Goal: Information Seeking & Learning: Learn about a topic

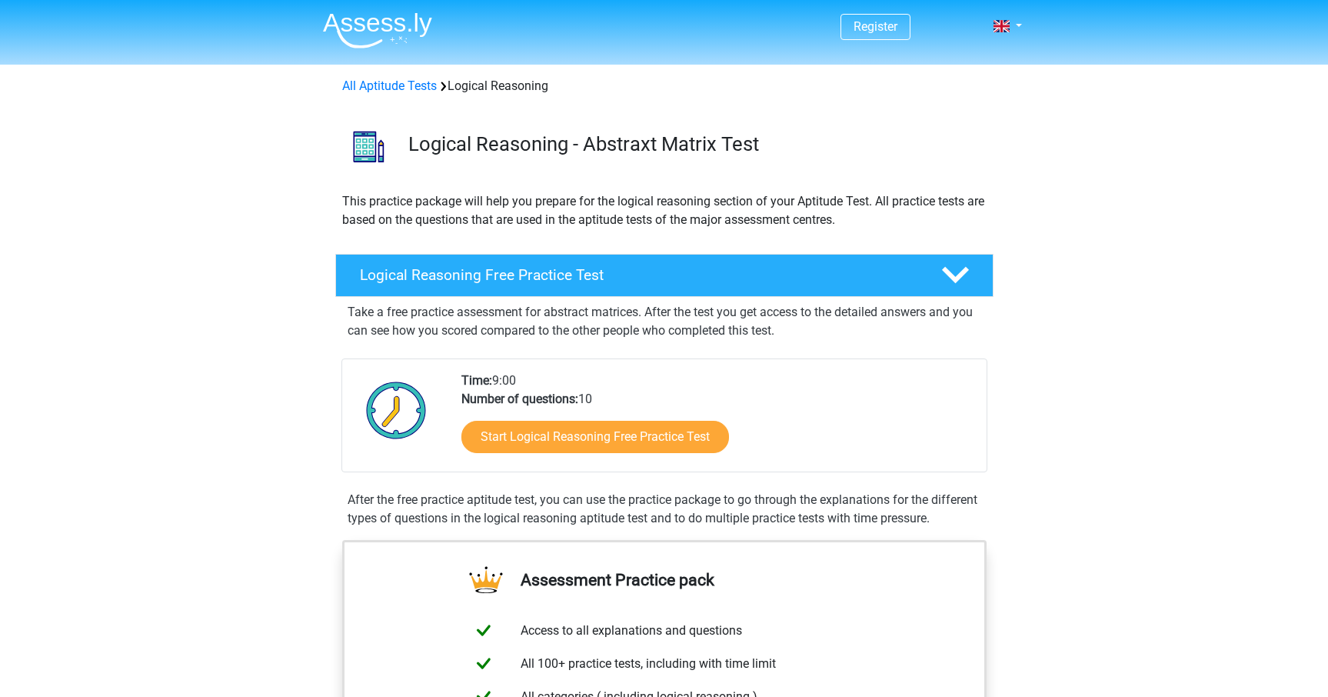
scroll to position [813, 0]
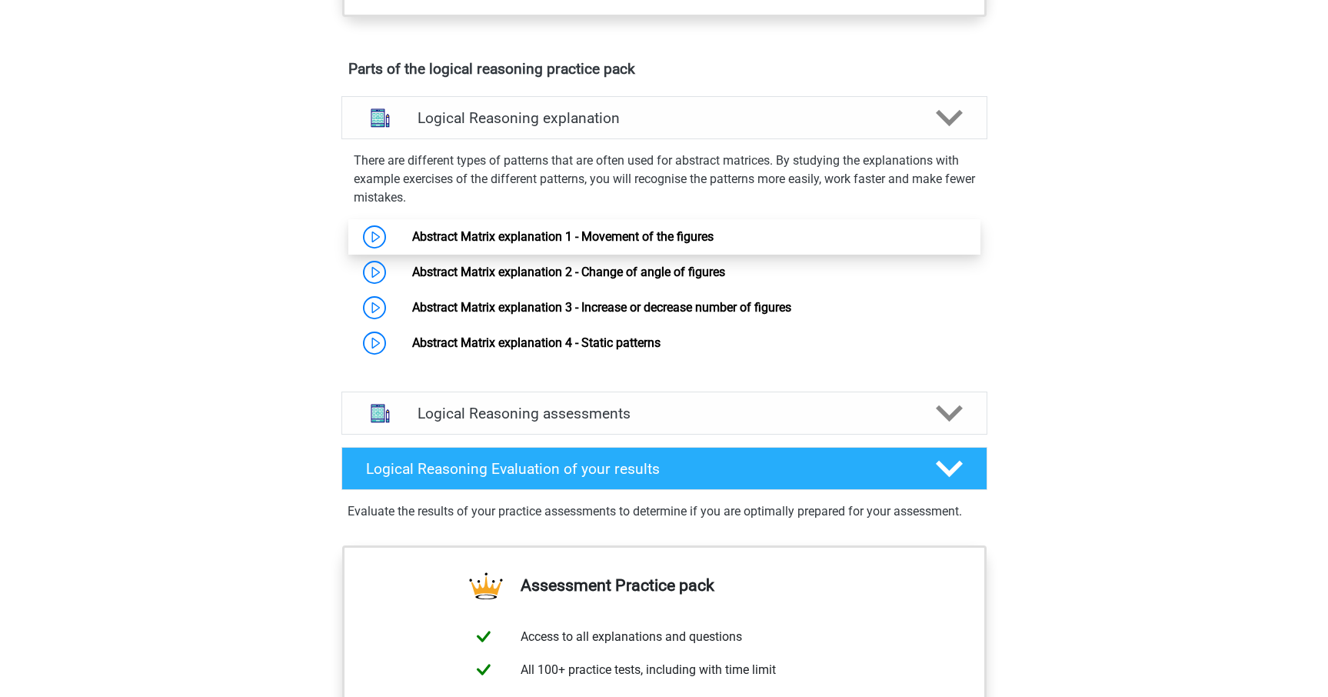
click at [412, 244] on link "Abstract Matrix explanation 1 - Movement of the figures" at bounding box center [562, 236] width 301 height 15
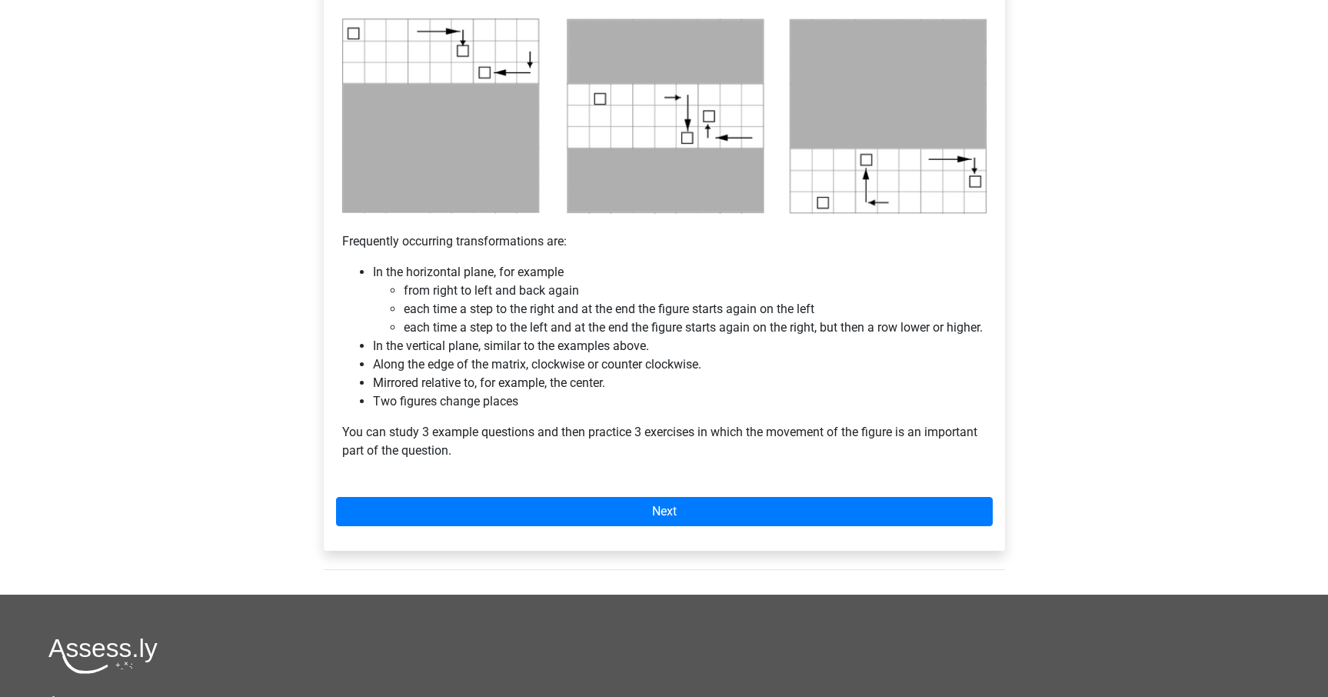
scroll to position [827, 0]
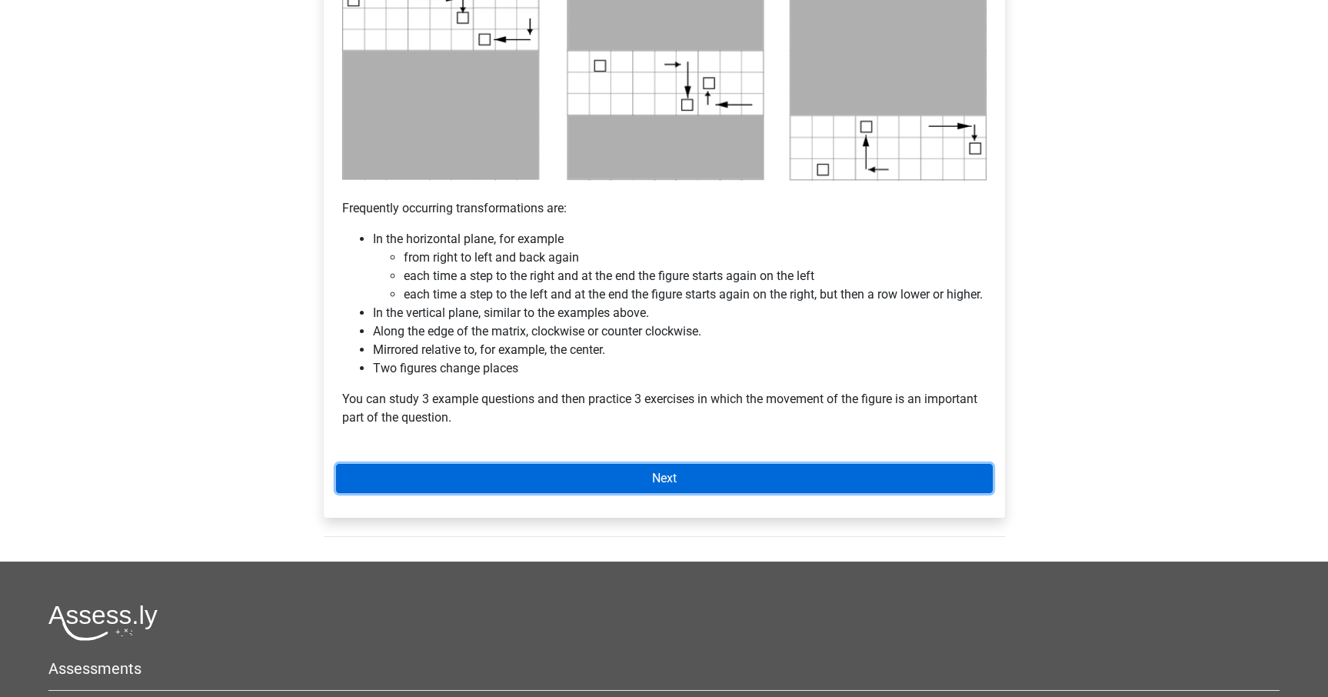
click at [692, 493] on link "Next" at bounding box center [664, 478] width 657 height 29
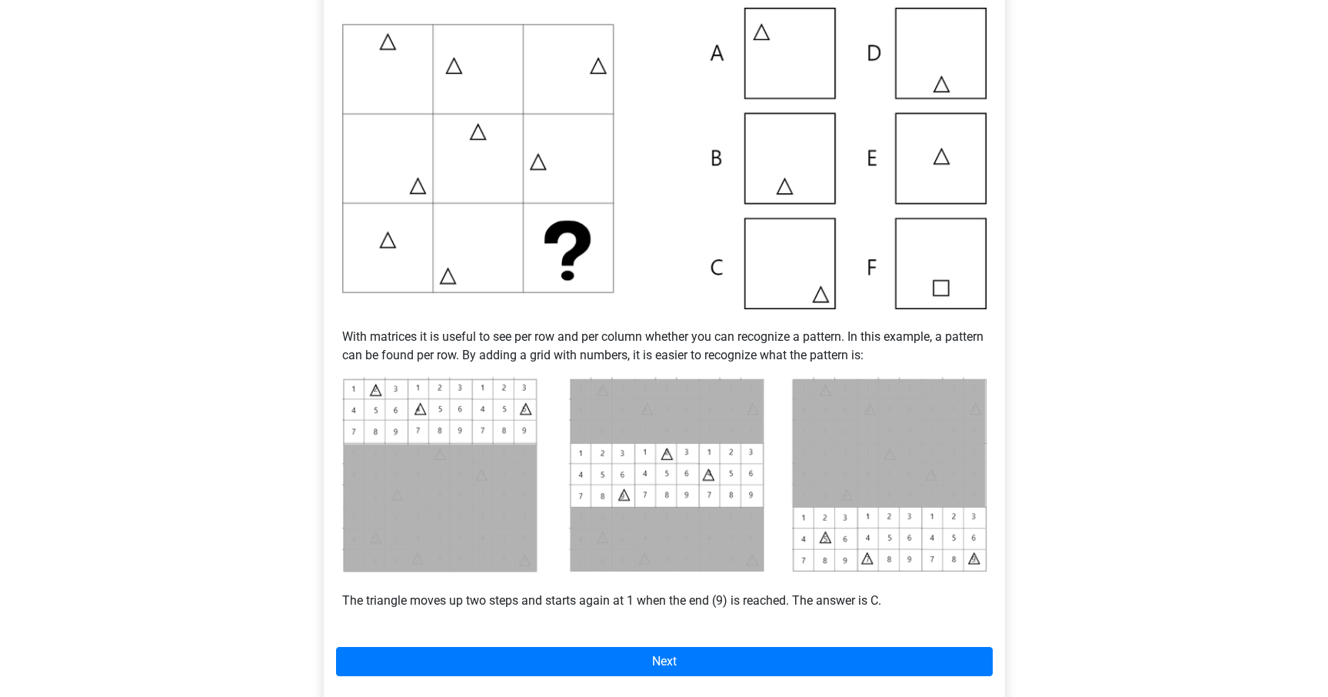
scroll to position [378, 0]
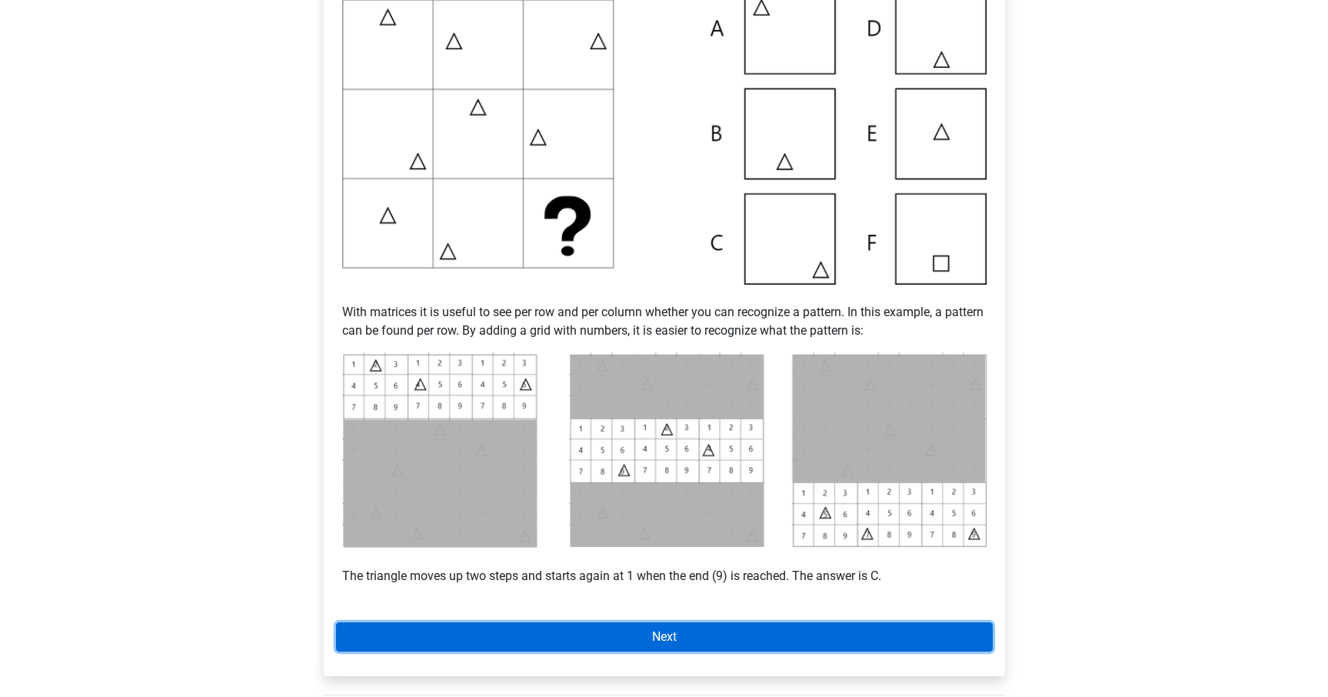
click at [696, 634] on link "Next" at bounding box center [664, 636] width 657 height 29
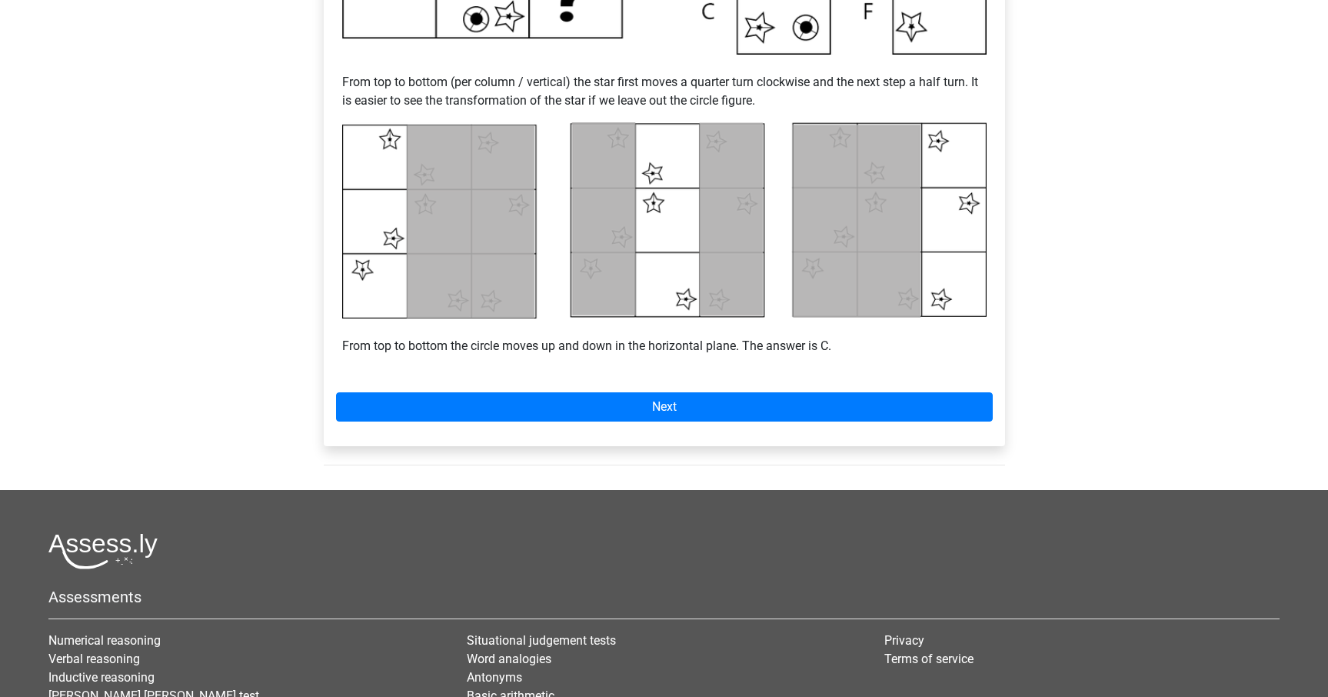
scroll to position [628, 0]
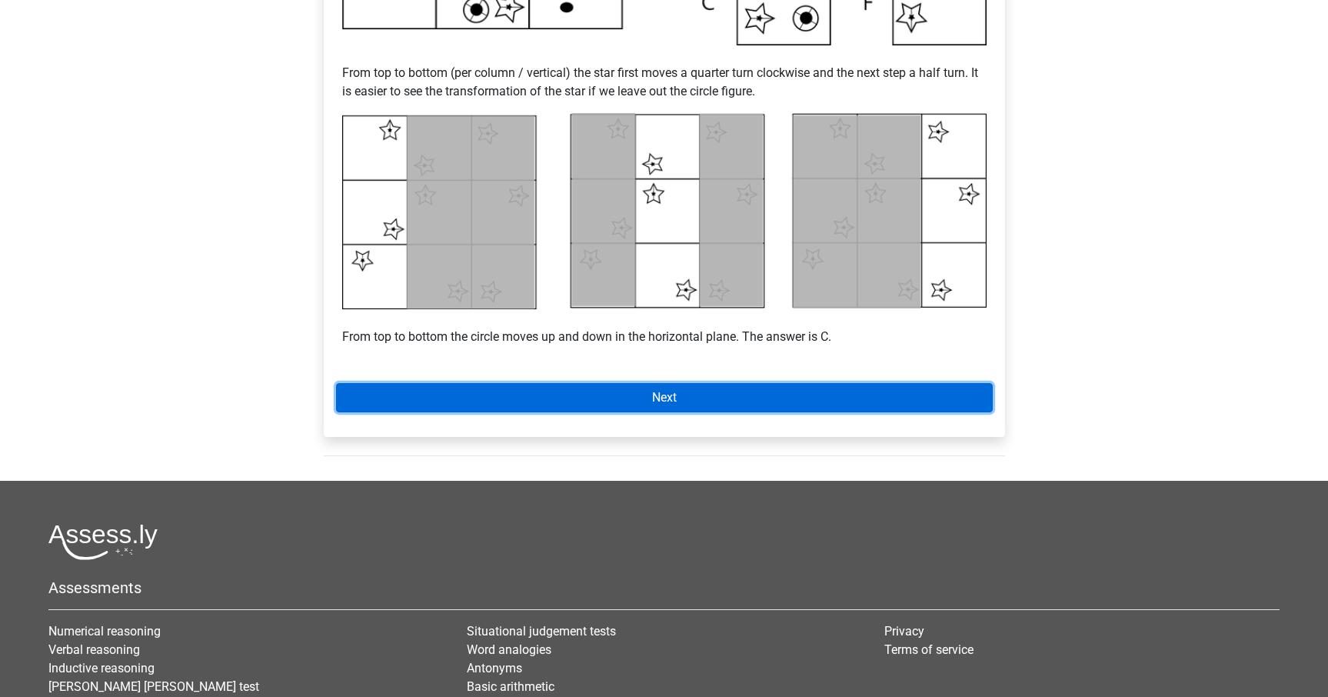
click at [634, 401] on link "Next" at bounding box center [664, 397] width 657 height 29
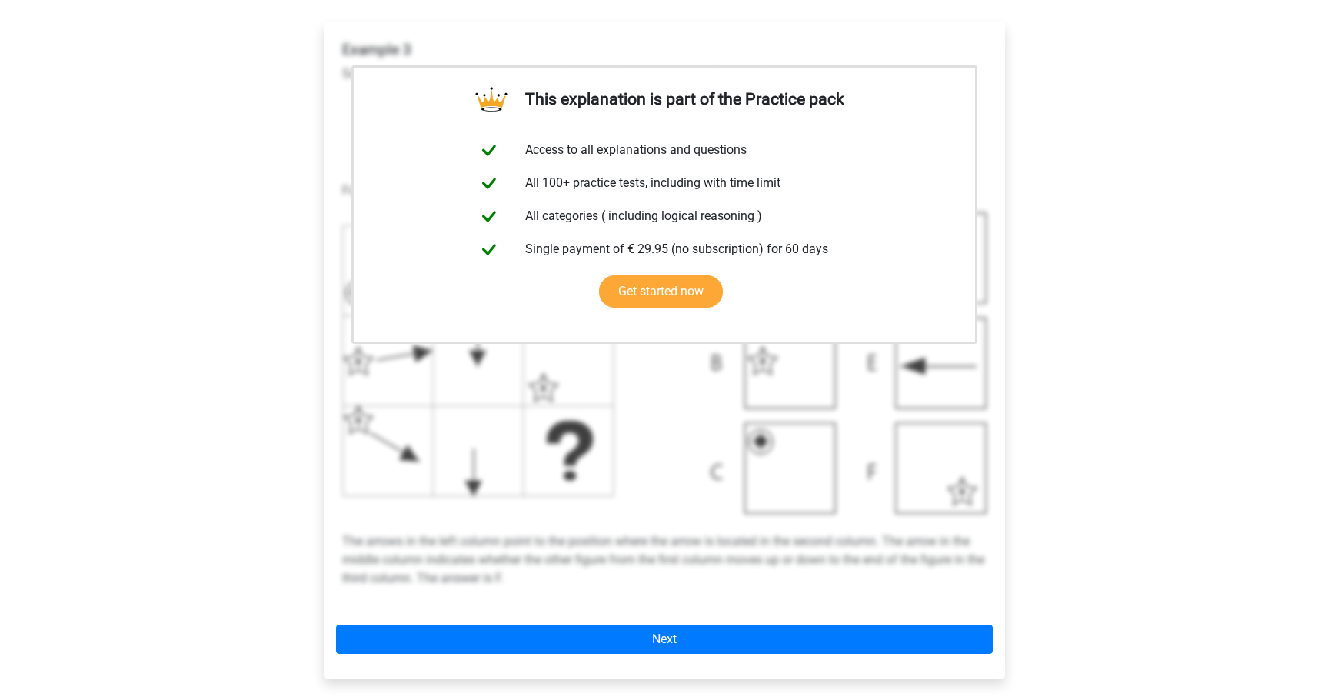
scroll to position [296, 0]
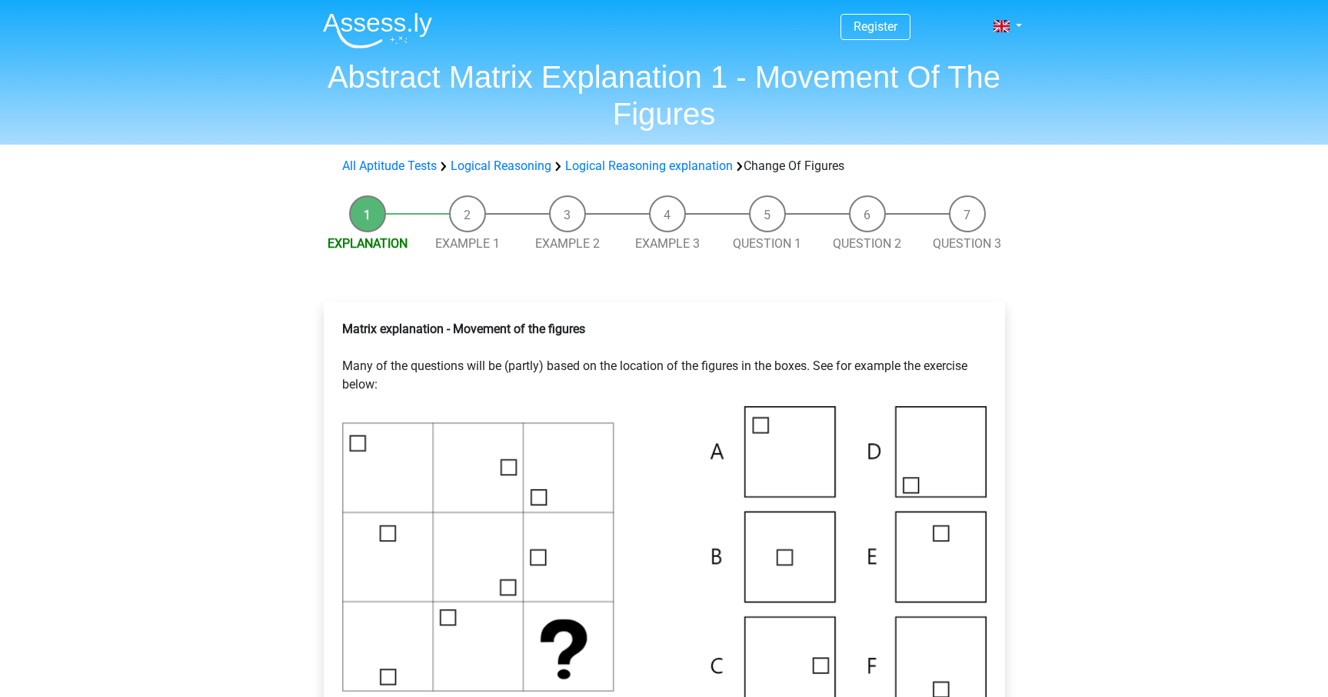
scroll to position [827, 0]
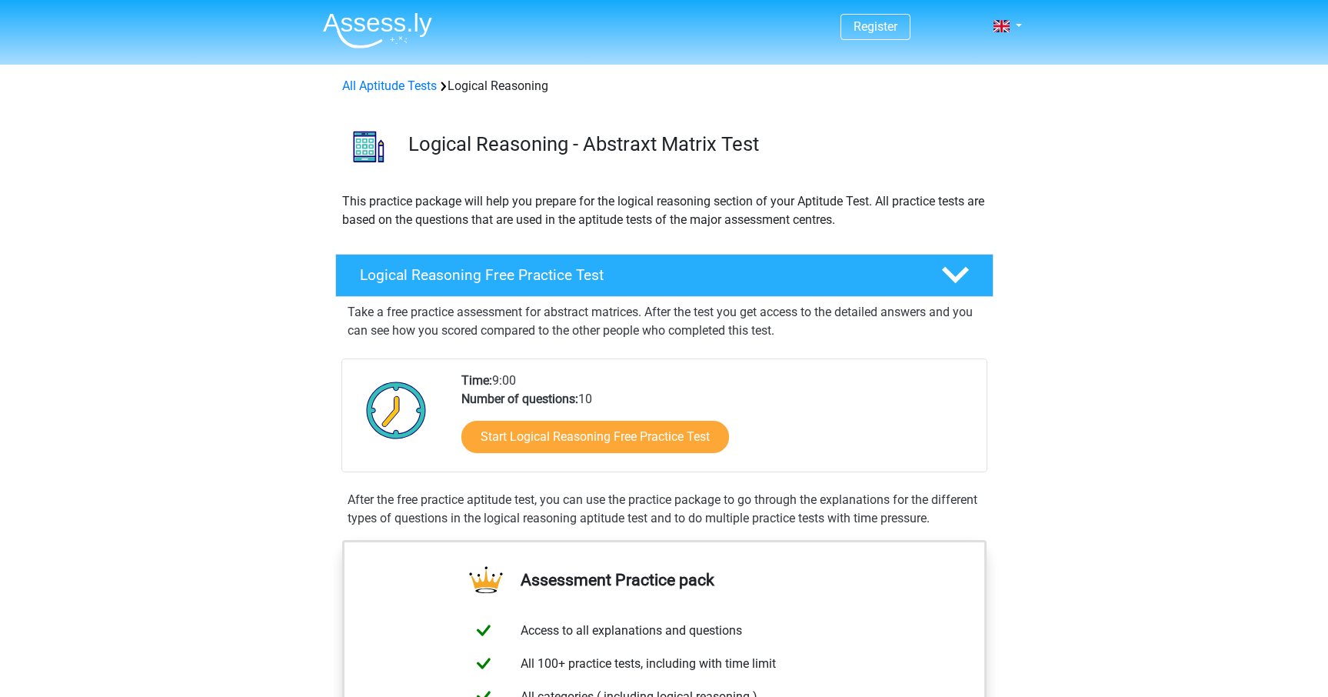
scroll to position [813, 0]
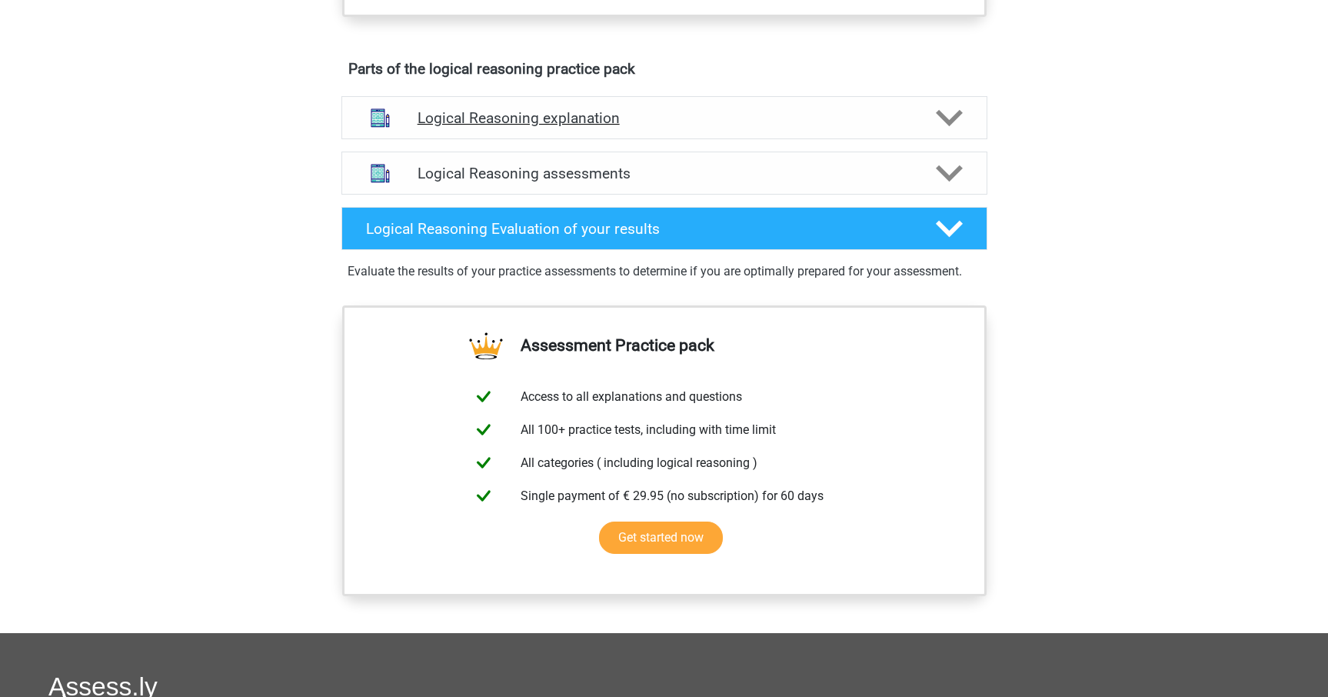
click at [562, 127] on h4 "Logical Reasoning explanation" at bounding box center [665, 118] width 494 height 18
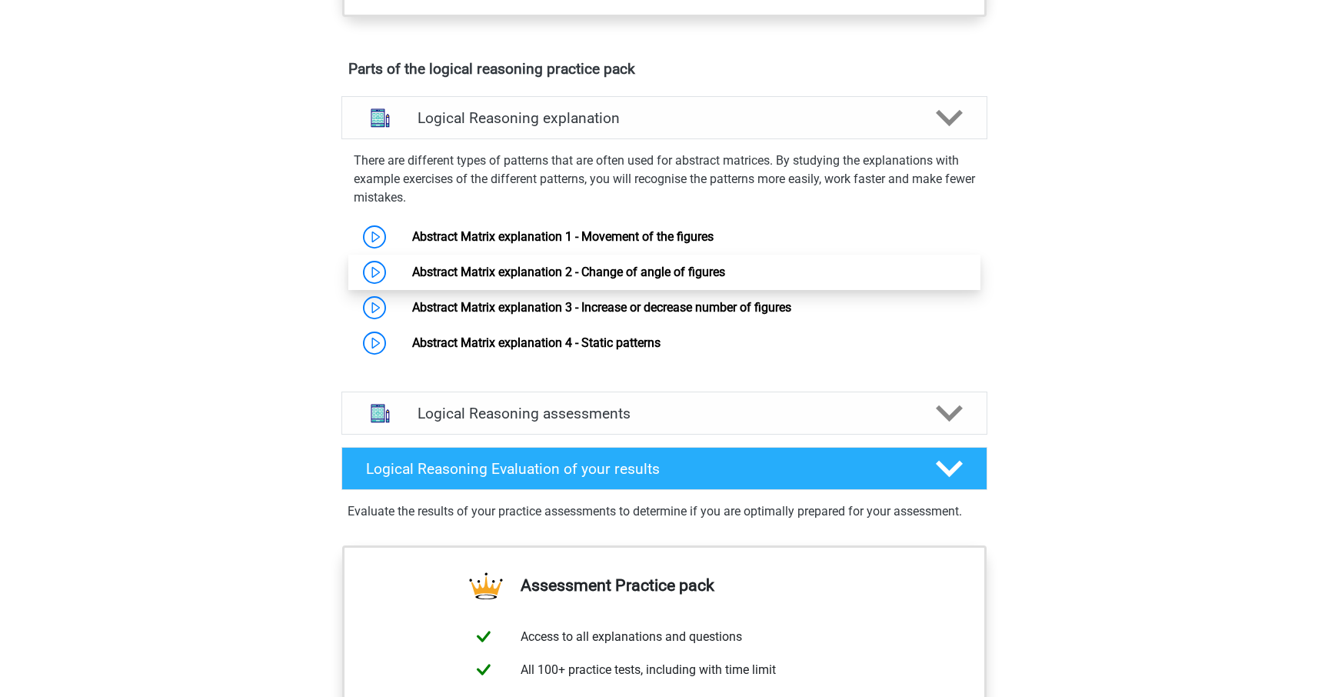
click at [562, 279] on link "Abstract Matrix explanation 2 - Change of angle of figures" at bounding box center [568, 272] width 313 height 15
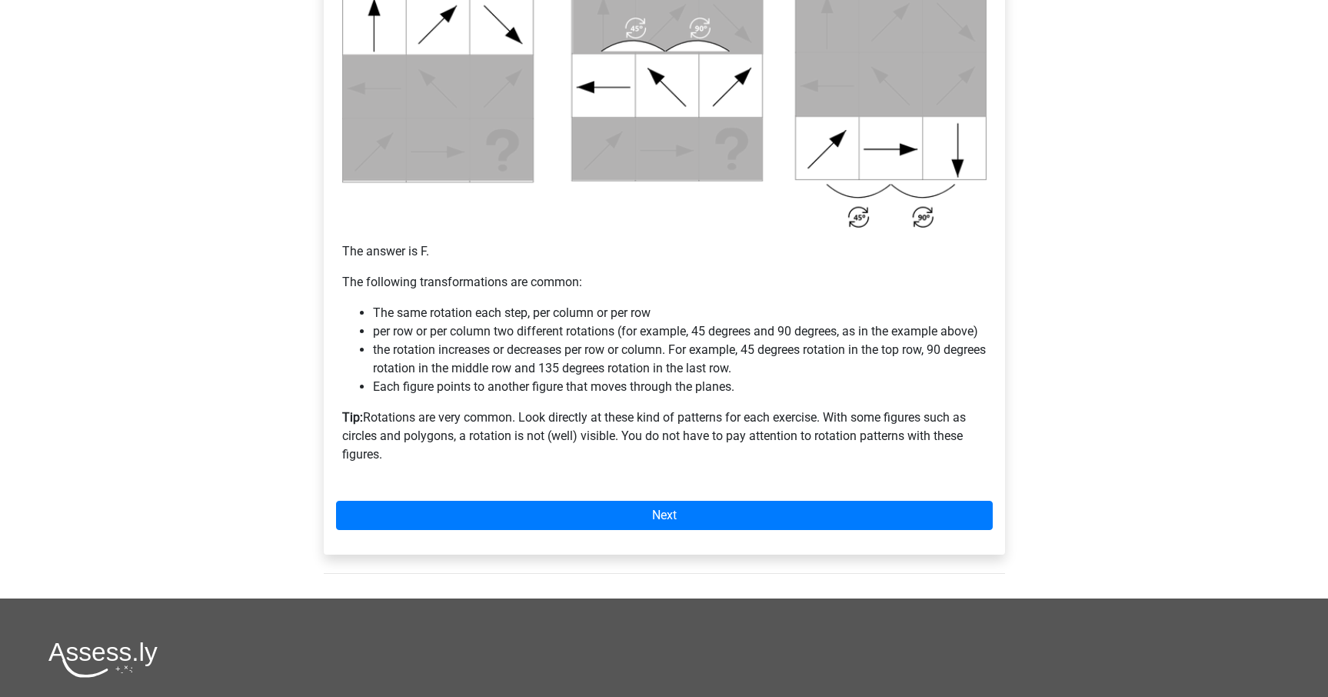
scroll to position [798, 0]
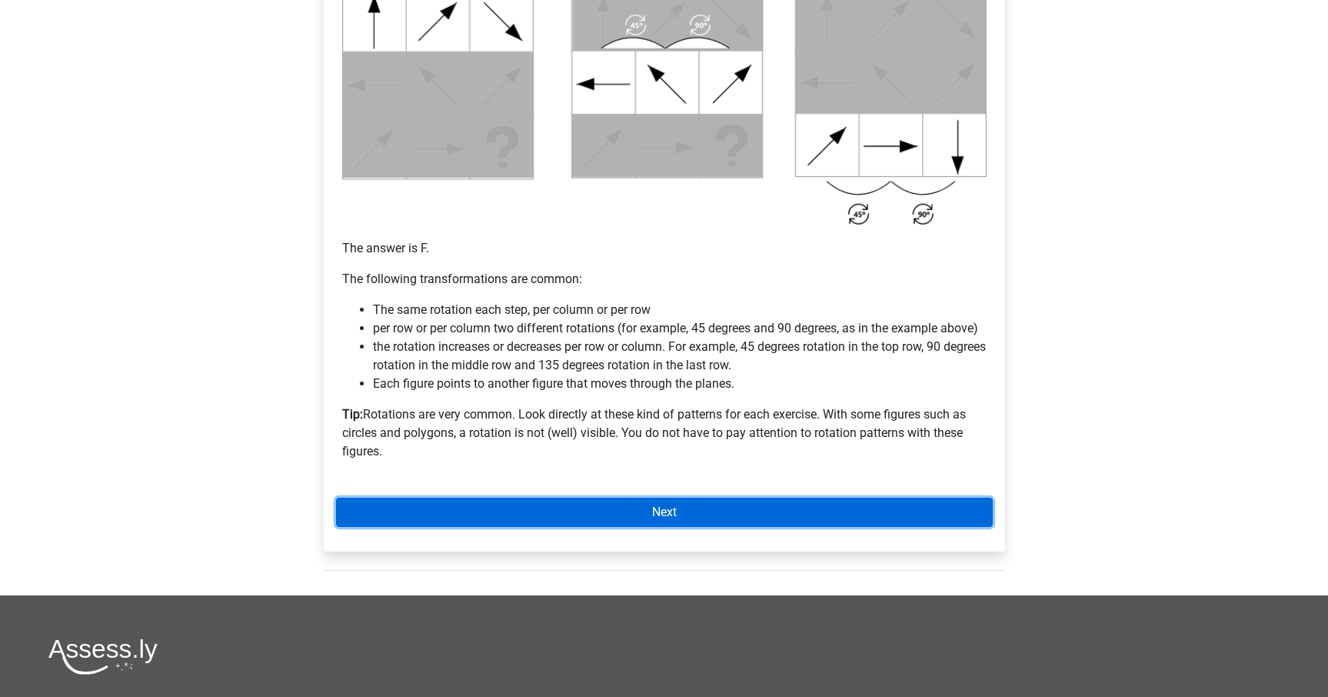
click at [720, 515] on link "Next" at bounding box center [664, 512] width 657 height 29
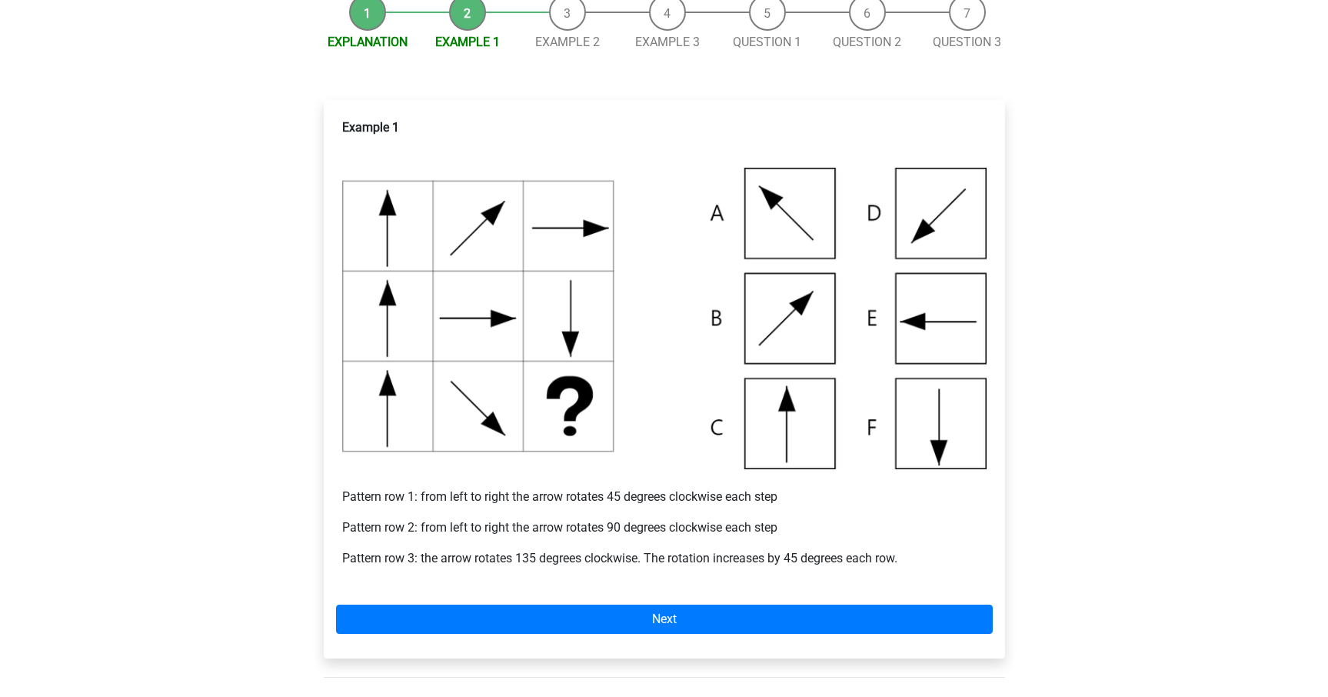
scroll to position [179, 0]
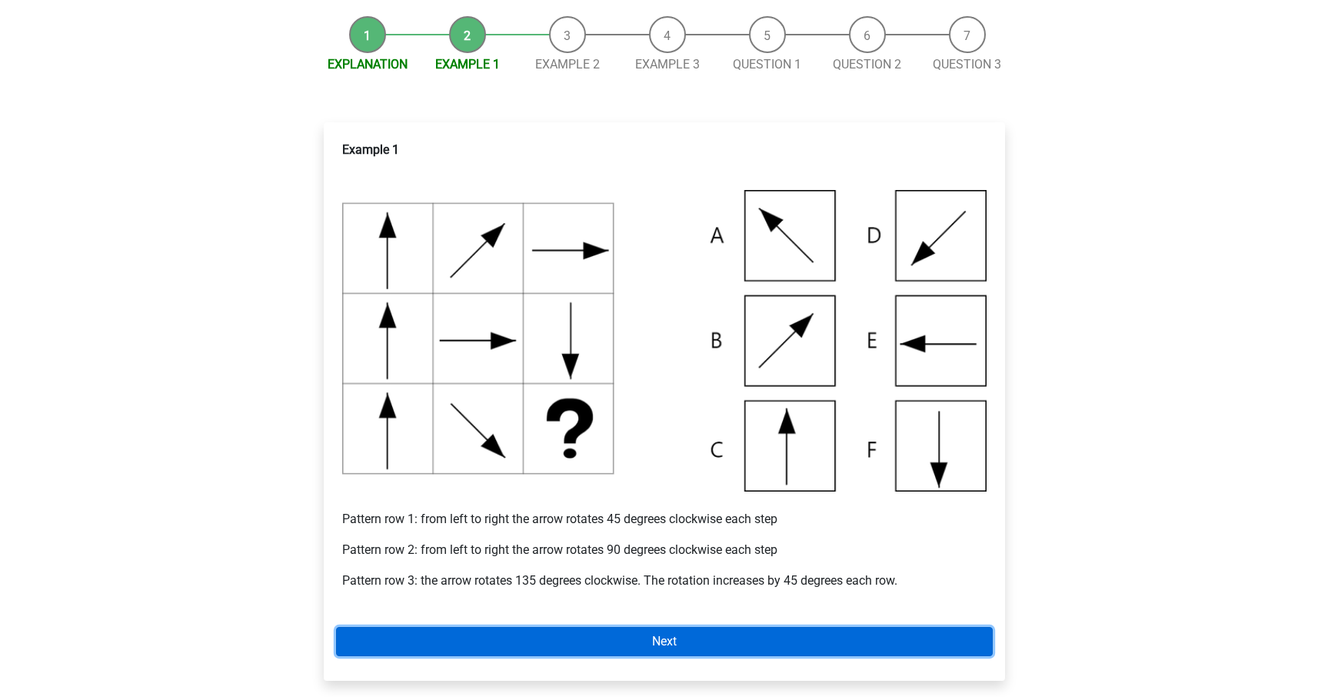
click at [685, 641] on link "Next" at bounding box center [664, 641] width 657 height 29
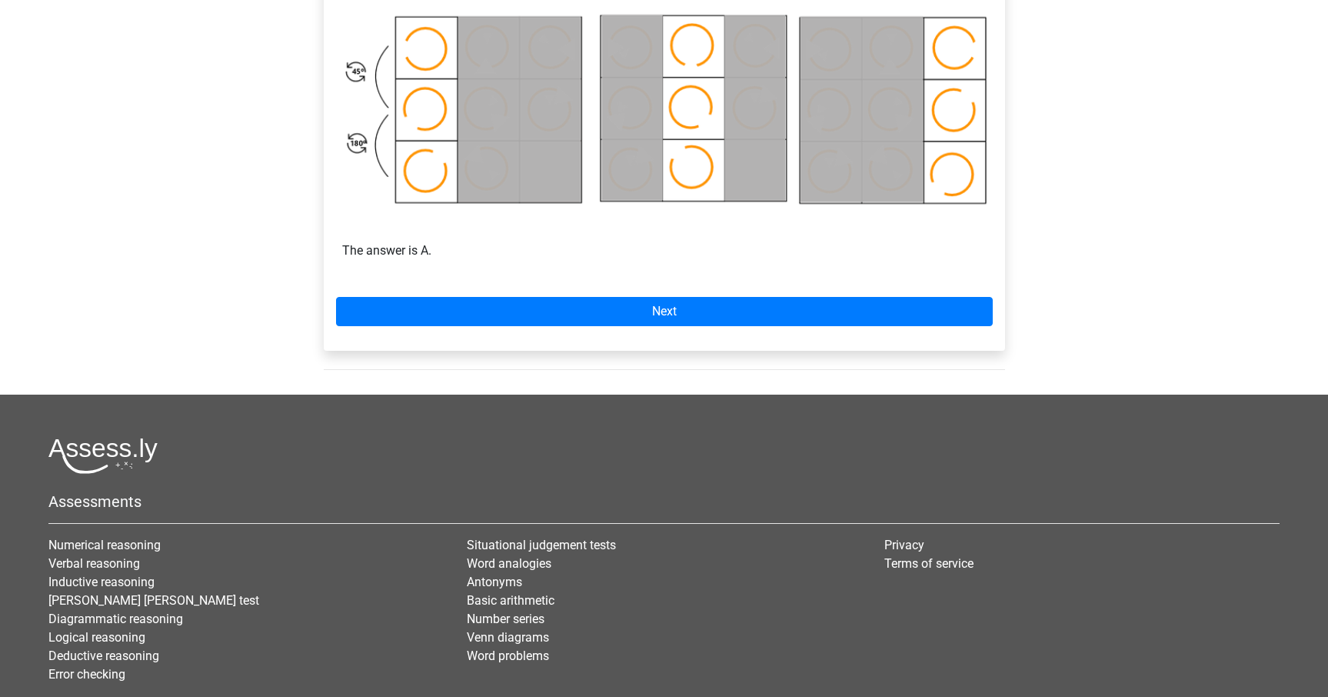
scroll to position [992, 0]
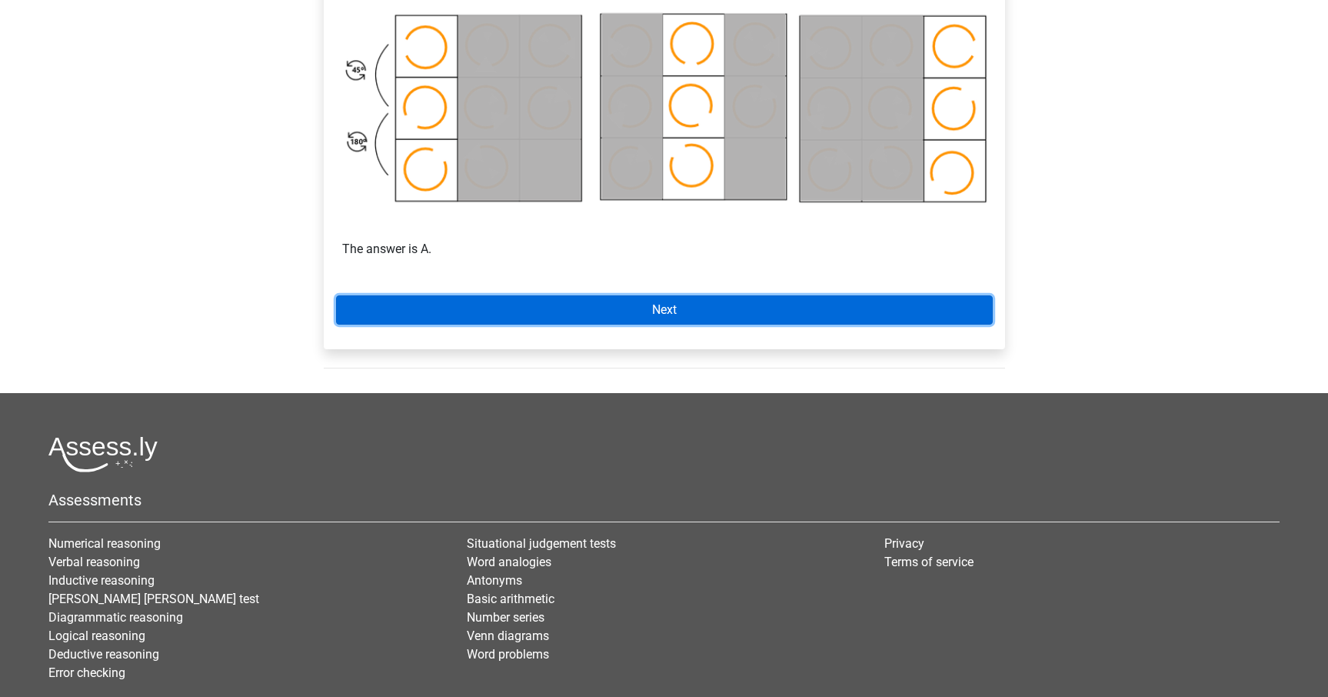
click at [704, 306] on link "Next" at bounding box center [664, 309] width 657 height 29
